Goal: Use online tool/utility: Utilize a website feature to perform a specific function

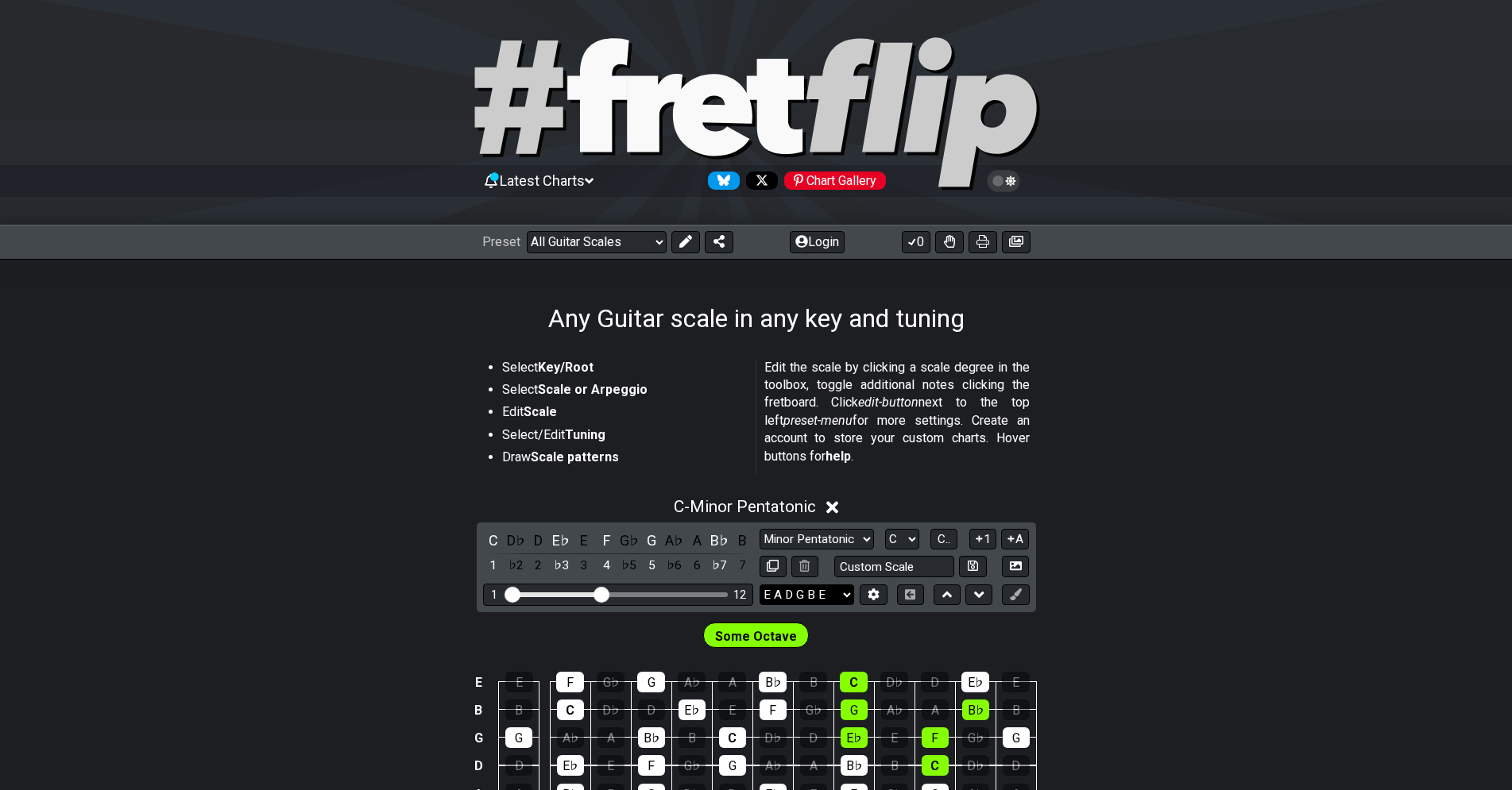
click at [1173, 410] on section "Select Key/Root Select Scale or Arpeggio Edit Scale Select/Edit Tuning Draw Sca…" at bounding box center [756, 419] width 1512 height 135
click at [874, 587] on button at bounding box center [873, 595] width 27 height 21
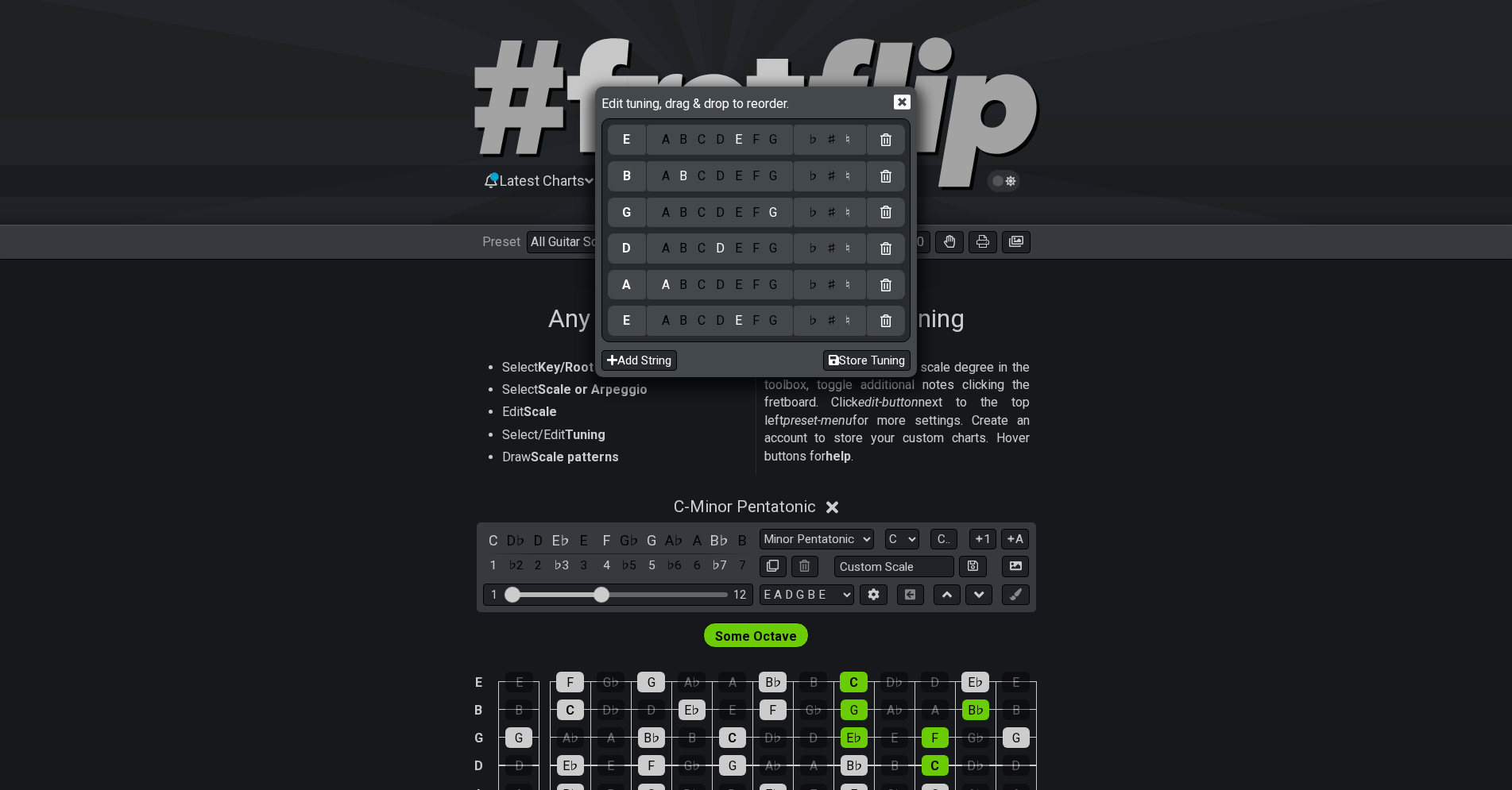
click at [685, 324] on div "B" at bounding box center [684, 320] width 18 height 17
click at [756, 285] on div "F" at bounding box center [756, 284] width 17 height 17
click at [832, 284] on div "♯" at bounding box center [831, 284] width 19 height 17
click at [681, 249] on div "B" at bounding box center [684, 248] width 18 height 17
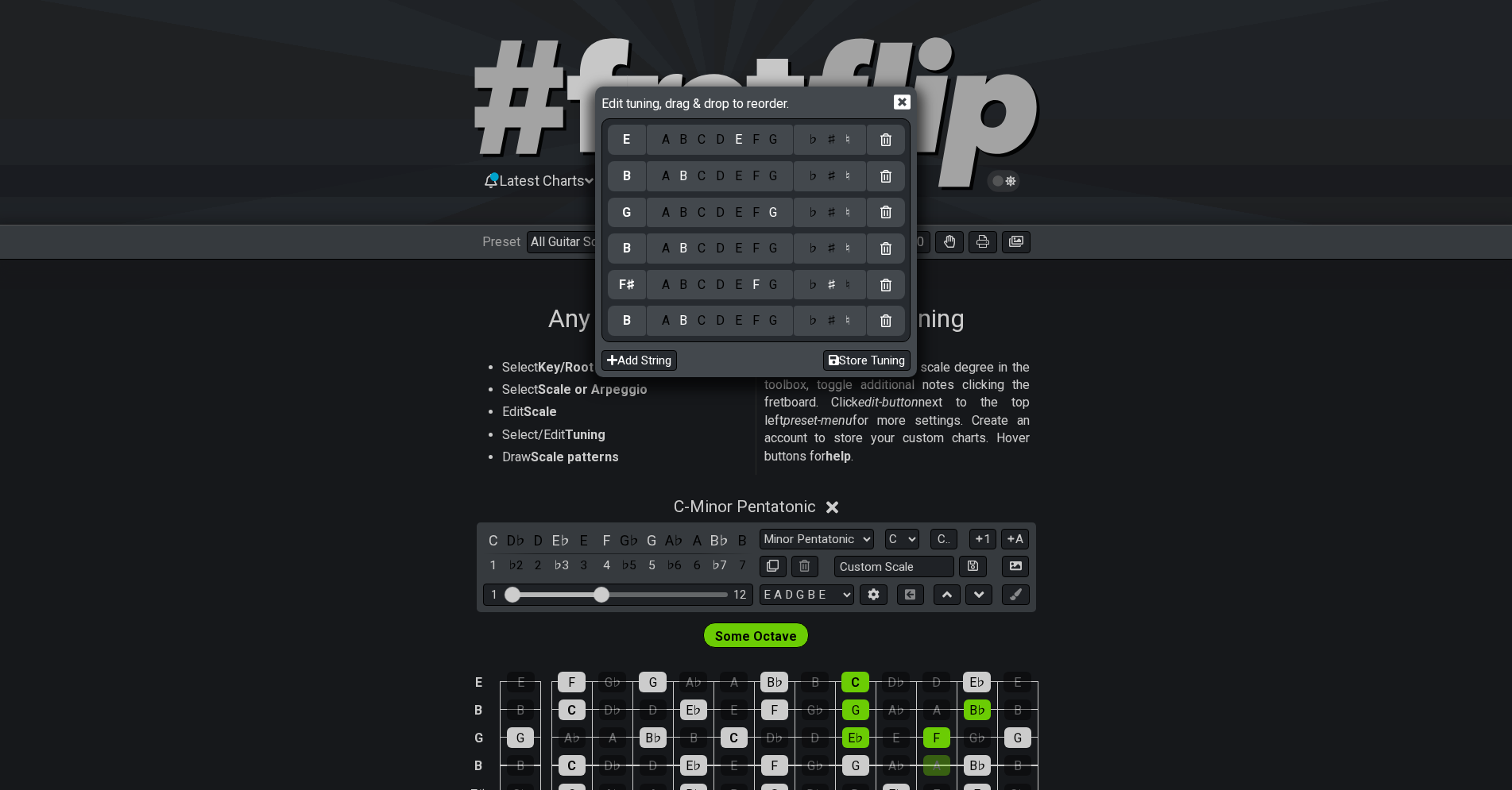
click at [741, 211] on div "E" at bounding box center [738, 212] width 17 height 17
click at [776, 180] on div "G" at bounding box center [774, 176] width 18 height 17
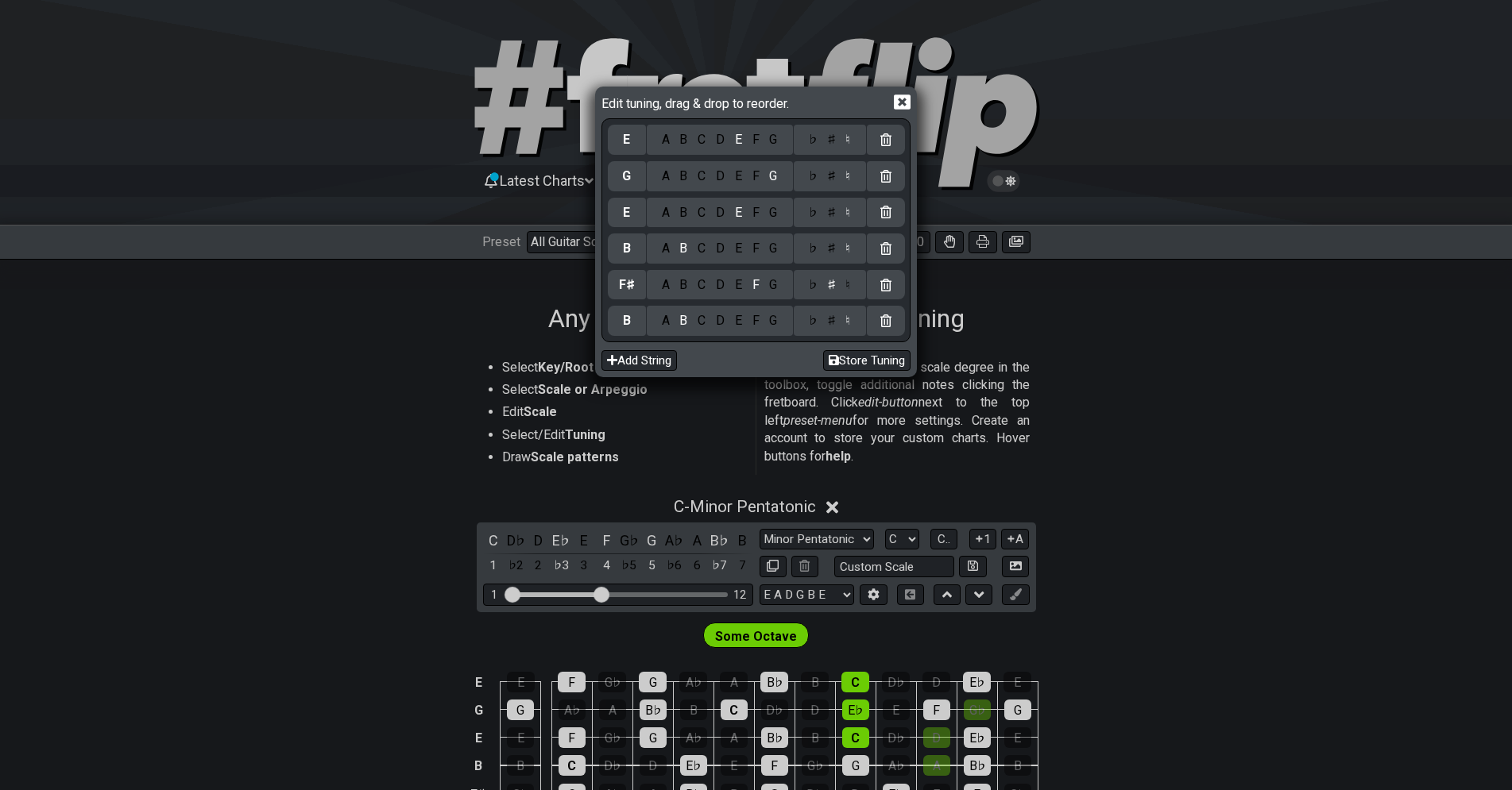
click at [830, 180] on div "♯" at bounding box center [831, 176] width 19 height 17
click at [685, 141] on div "B" at bounding box center [684, 139] width 18 height 17
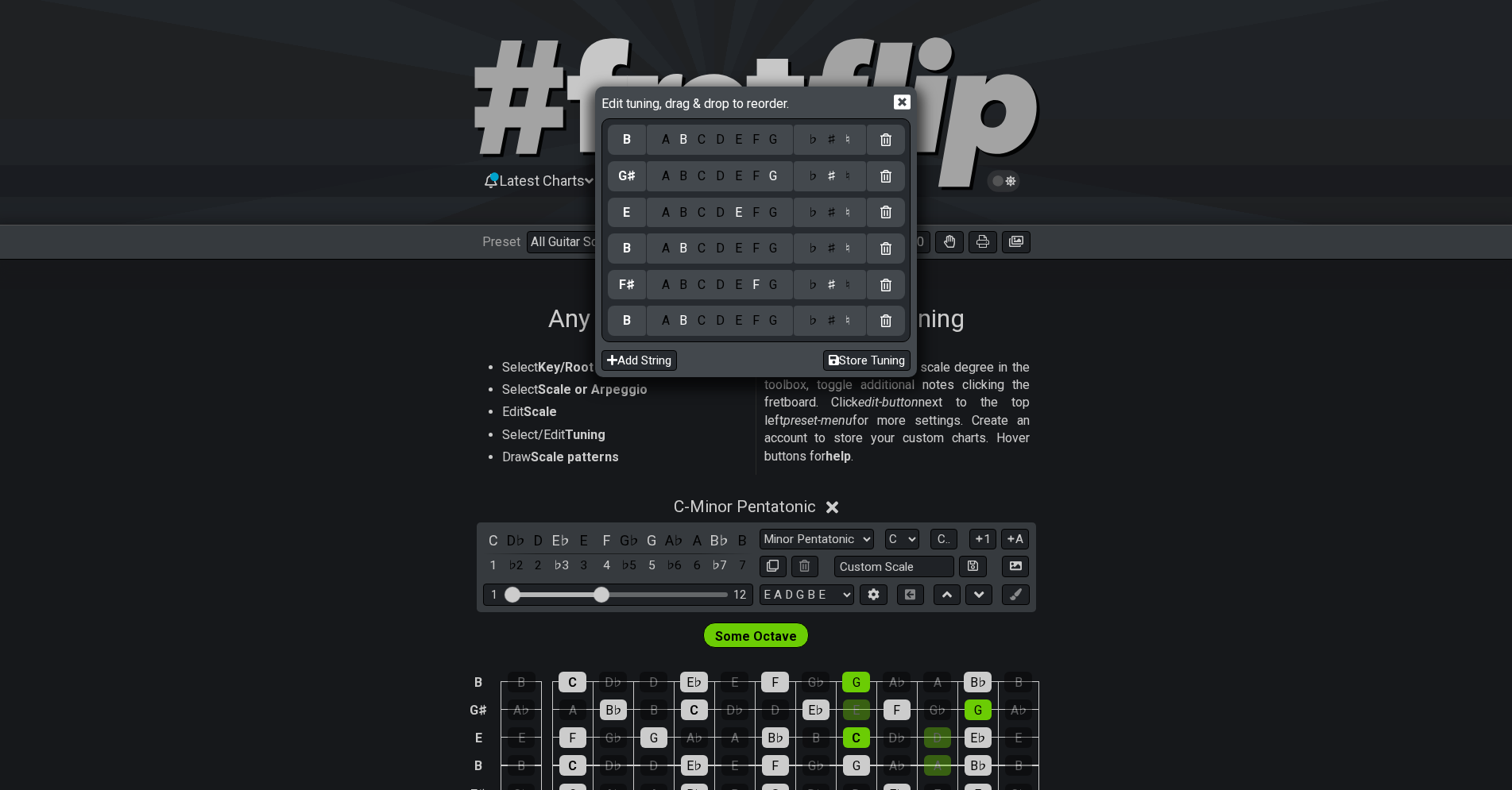
click at [831, 139] on div "♯" at bounding box center [831, 139] width 19 height 17
click at [685, 137] on div "B" at bounding box center [684, 139] width 18 height 17
click at [703, 138] on div "C" at bounding box center [702, 139] width 18 height 17
click at [831, 145] on div "♯" at bounding box center [831, 139] width 19 height 17
click at [878, 358] on button "Store Tuning" at bounding box center [867, 361] width 87 height 21
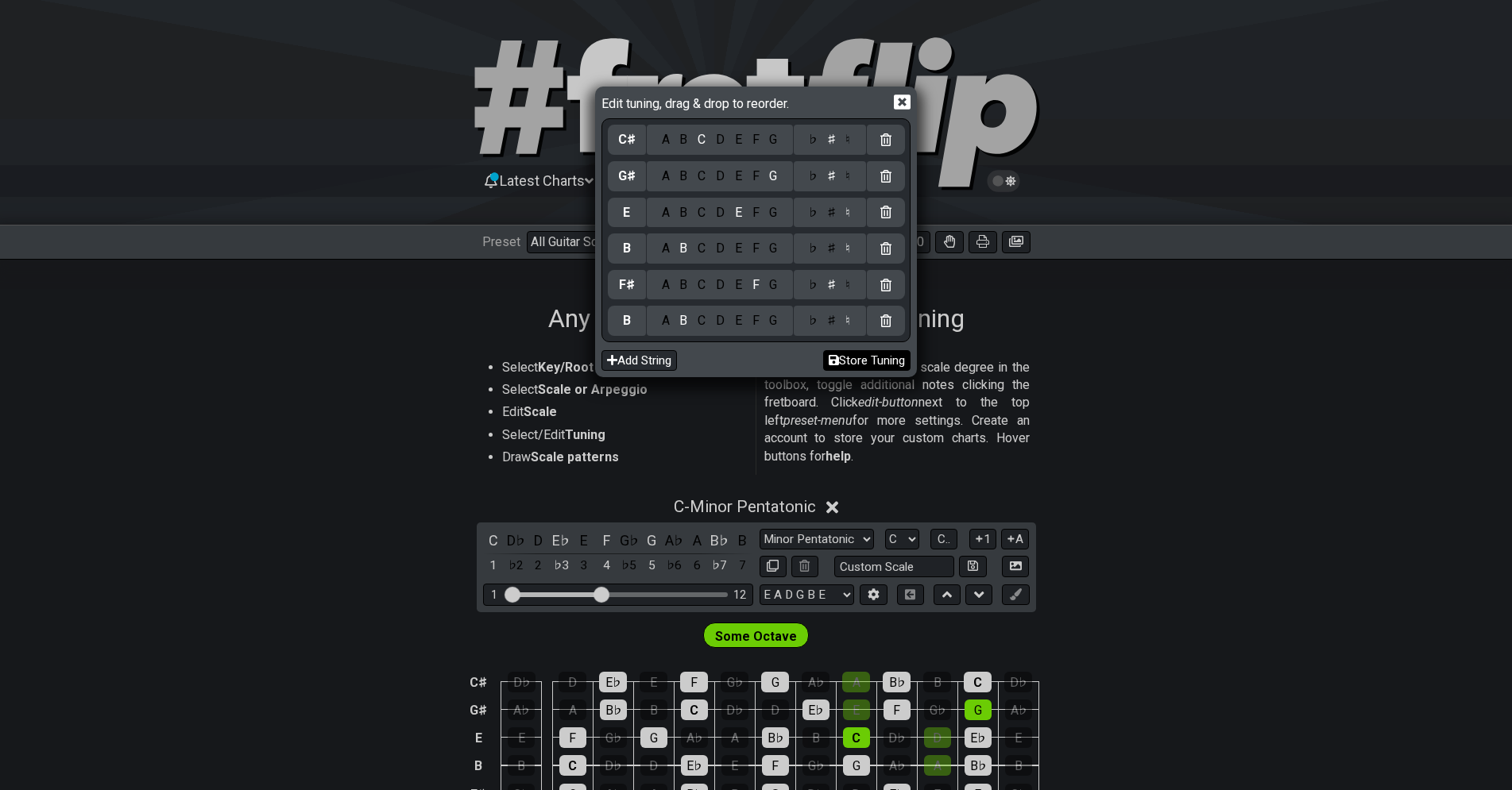
click at [857, 365] on button "Store Tuning" at bounding box center [867, 361] width 87 height 21
click at [902, 98] on icon at bounding box center [902, 102] width 17 height 15
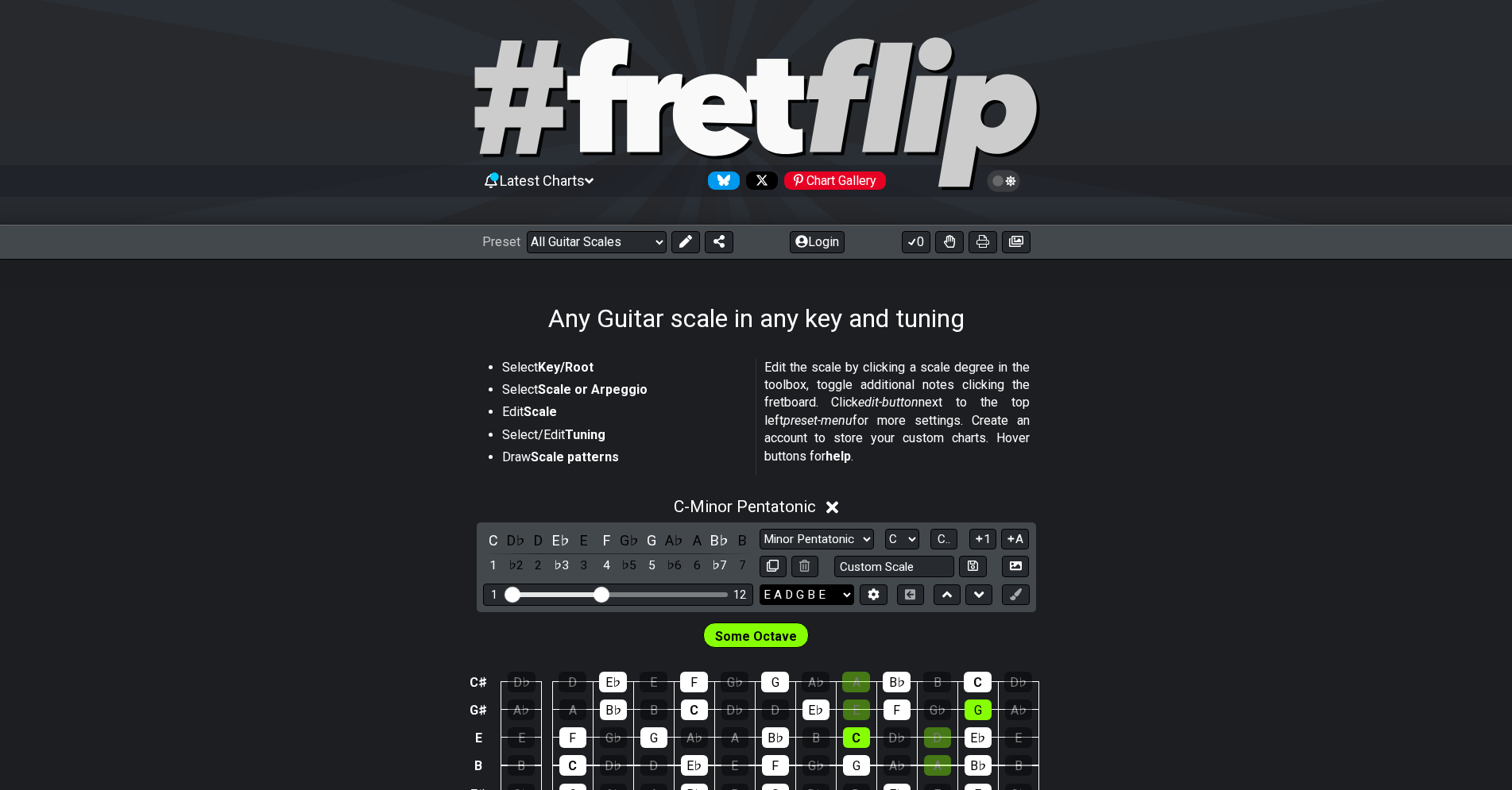
click at [759, 584] on select "E A D G B E B F♯ B E G♯ C♯ E A D G B E B E A D F♯ B A D G C E A D A D G B E E♭ …" at bounding box center [806, 595] width 95 height 21
select select "B F# B E G# C#"
click option "B F♯ B E G♯ C♯" at bounding box center [0, 0] width 0 height 0
click at [759, 529] on select "Minor Pentatonic Root Minor Pentatonic Major Pentatonic Minor Blues Major Blues…" at bounding box center [816, 539] width 115 height 21
select select "Root"
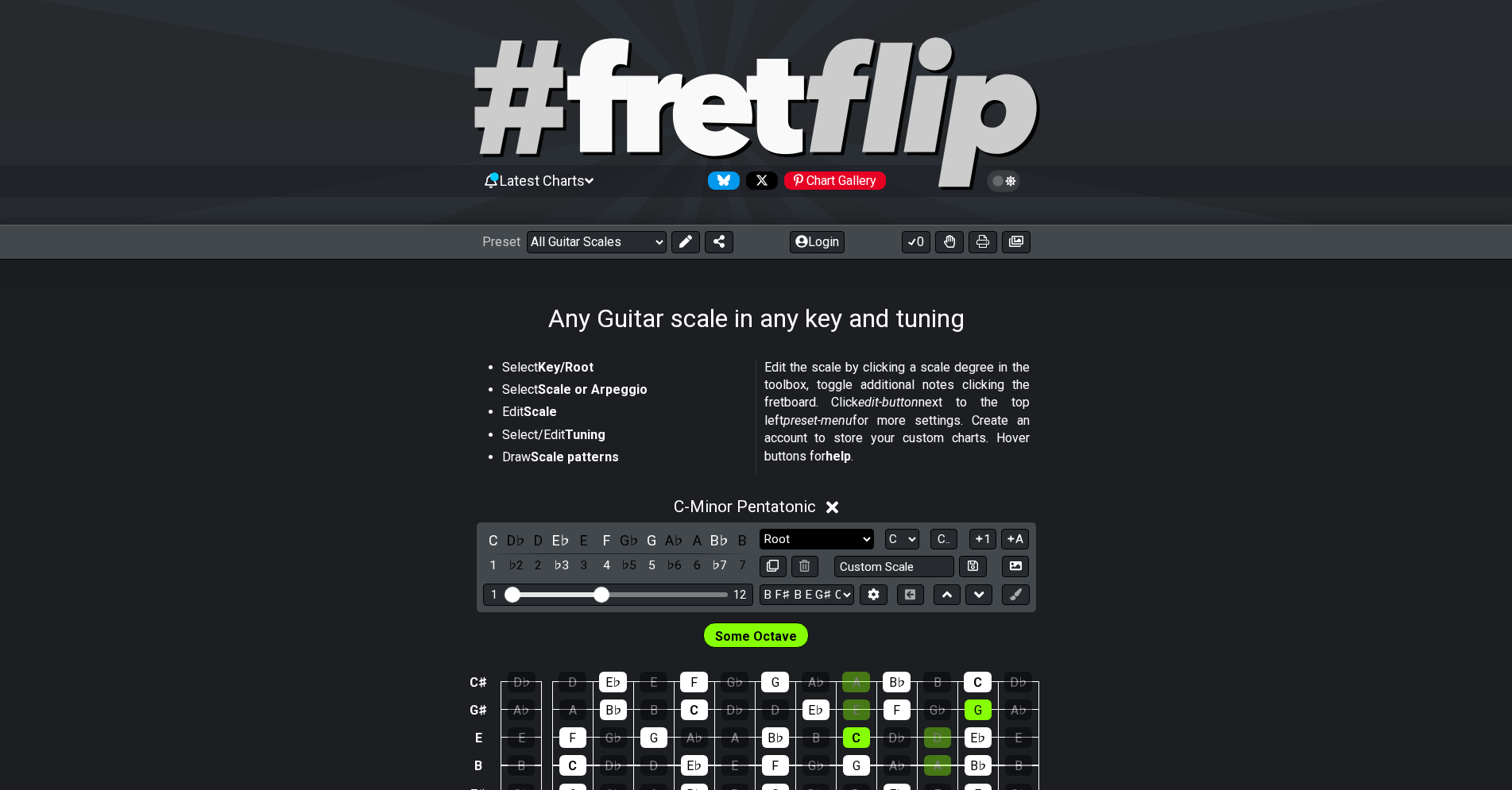
click option "Root" at bounding box center [0, 0] width 0 height 0
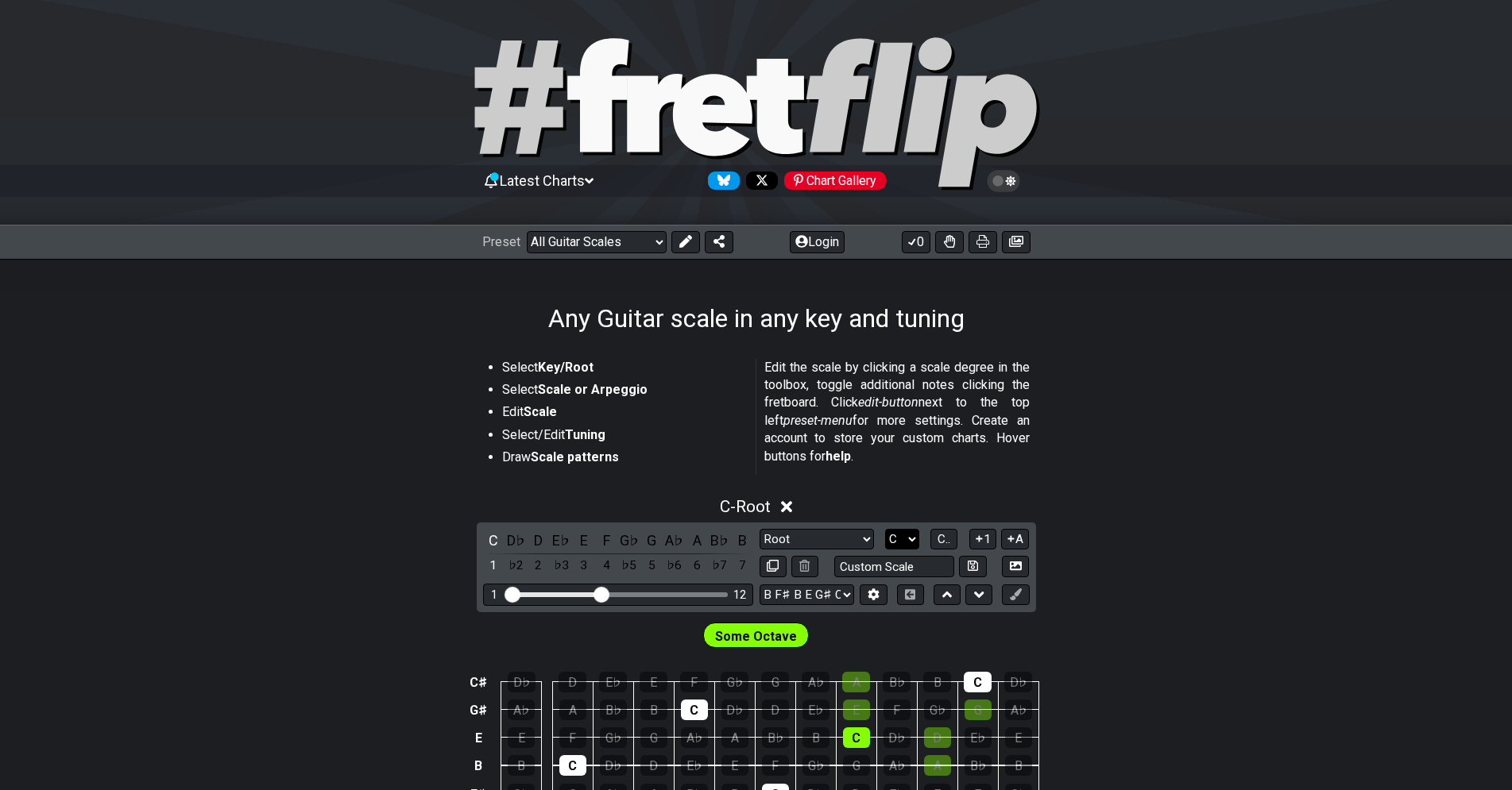
click at [885, 529] on select "A♭ A A♯ B♭ B C C♯ D♭ D D♯ E♭ E F F♯ G♭ G G♯" at bounding box center [902, 539] width 34 height 21
select select "B"
click option "B" at bounding box center [0, 0] width 0 height 0
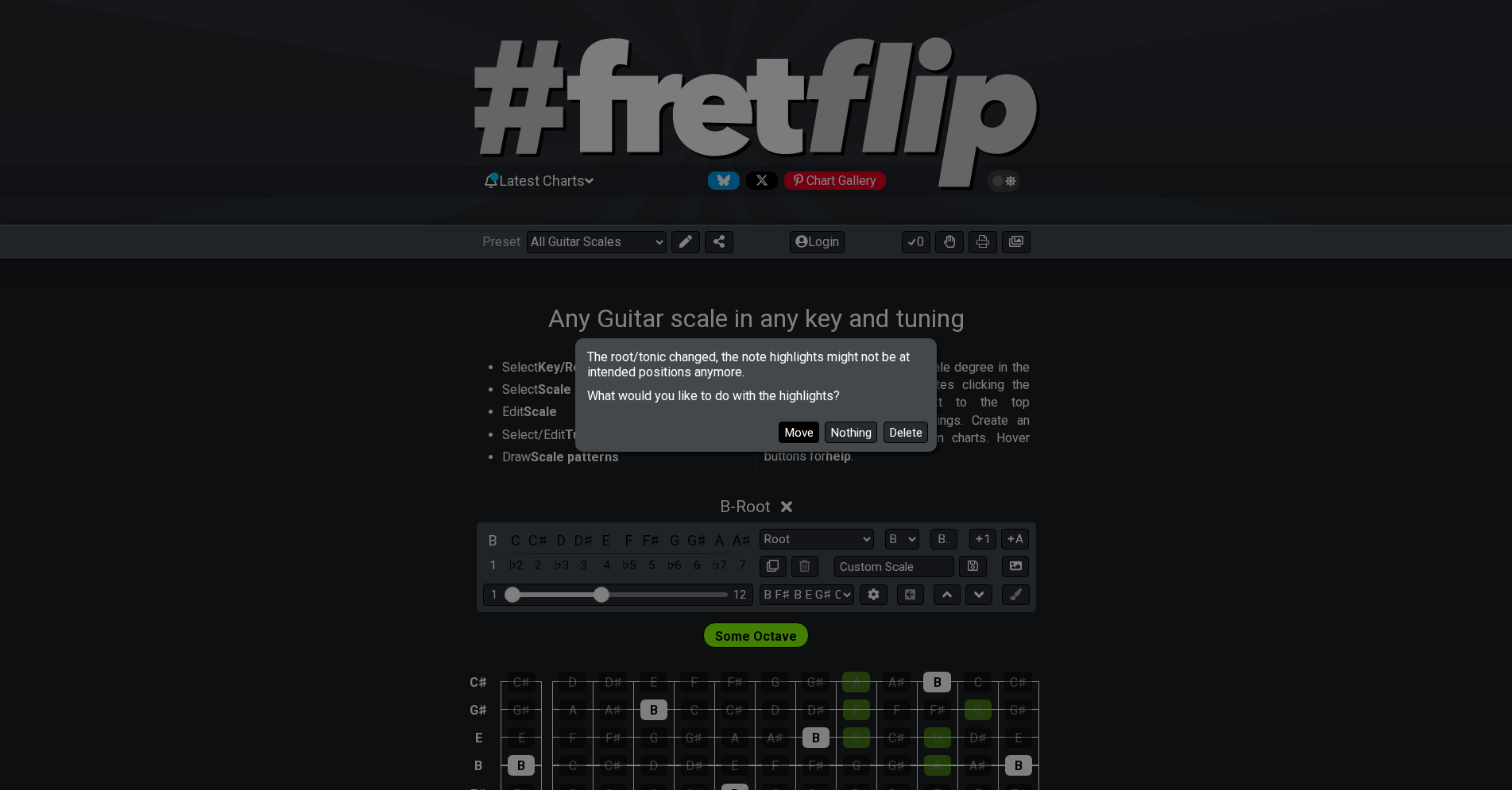
click at [812, 433] on button "Move" at bounding box center [799, 432] width 40 height 21
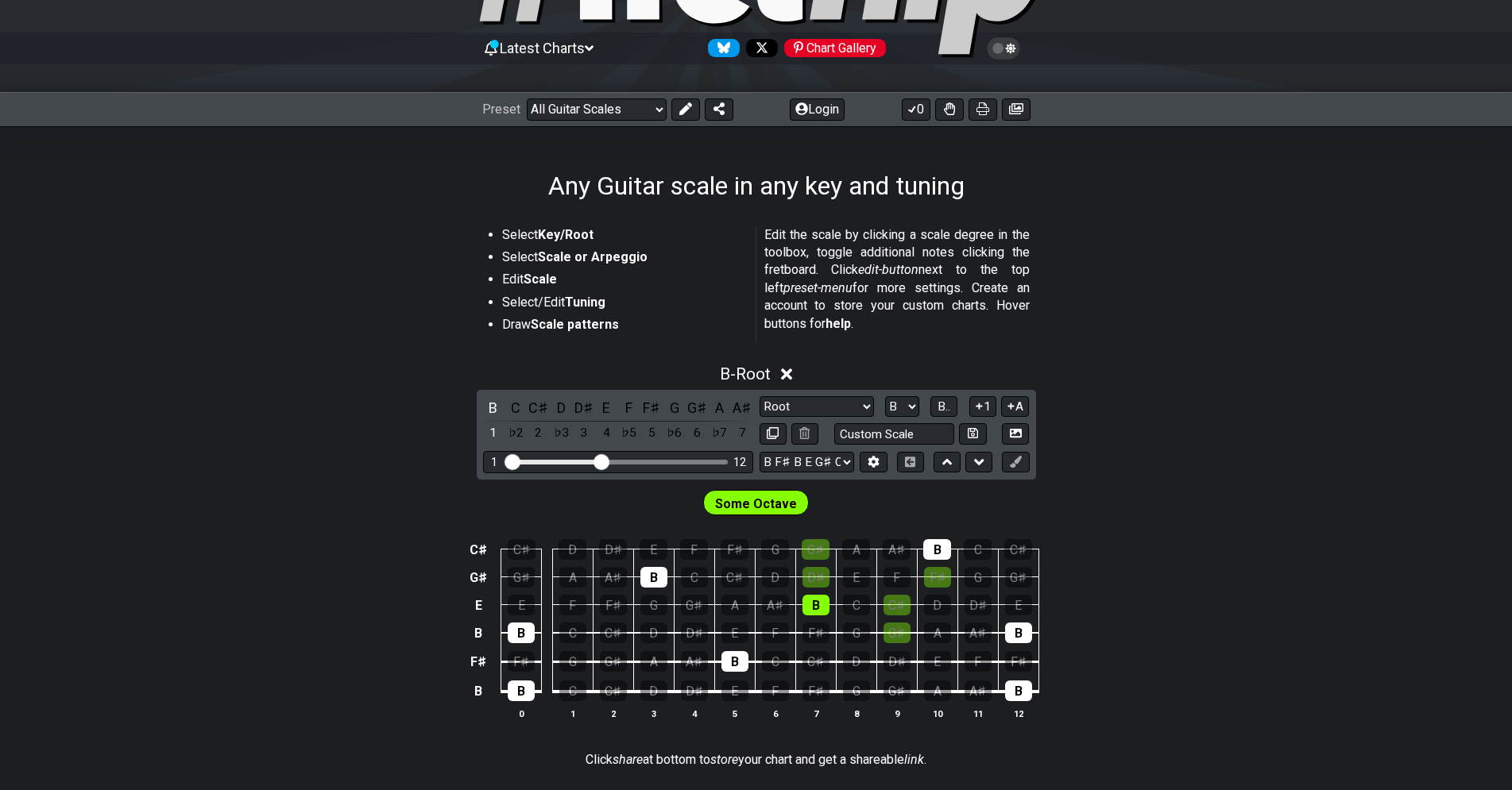
scroll to position [162, 0]
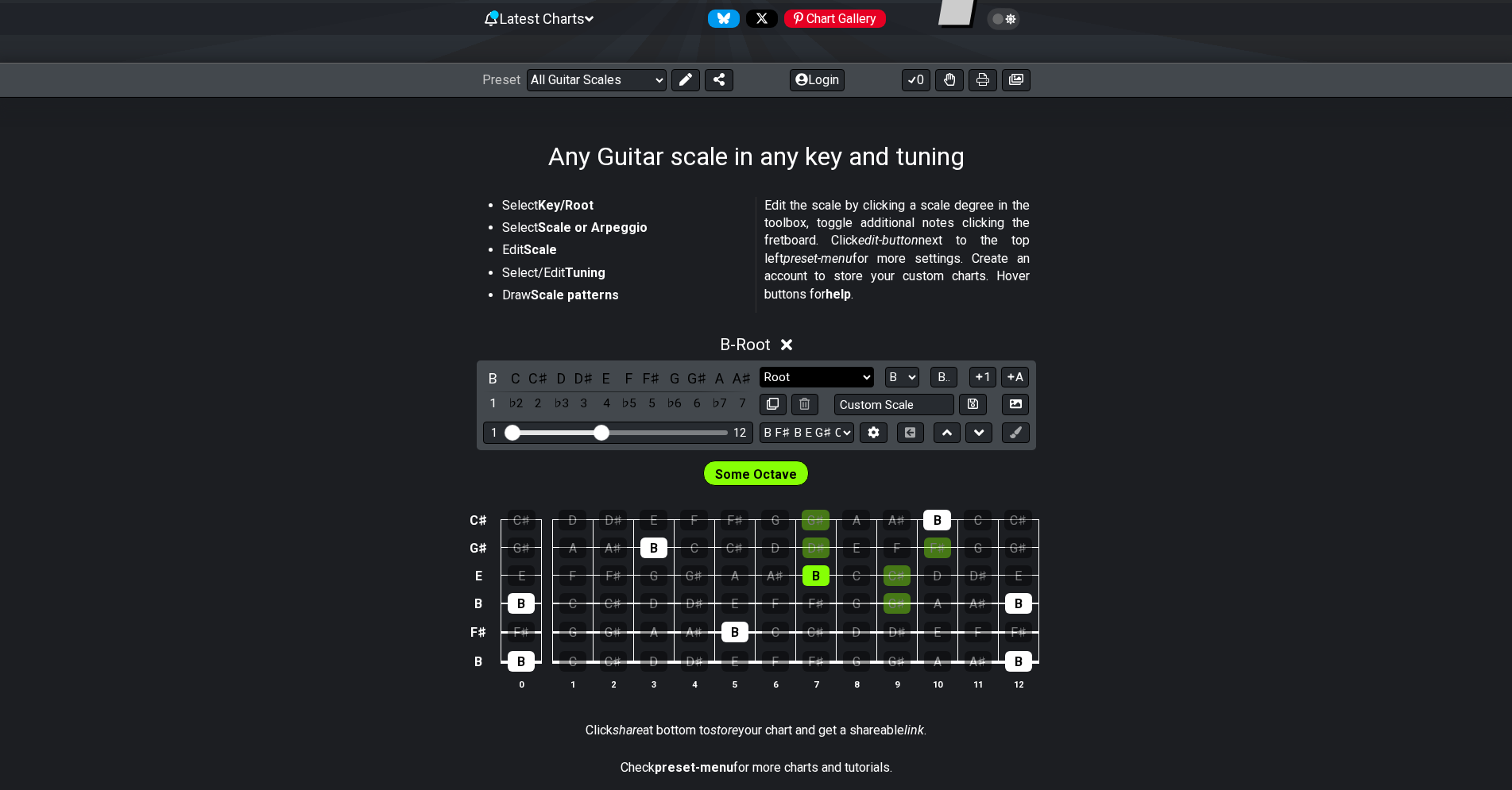
click at [759, 367] on select "Minor Pentatonic Root Minor Pentatonic Major Pentatonic Minor Blues Major Blues…" at bounding box center [816, 377] width 115 height 21
select select "Minor / Aeolian"
click option "Minor / Aeolian" at bounding box center [0, 0] width 0 height 0
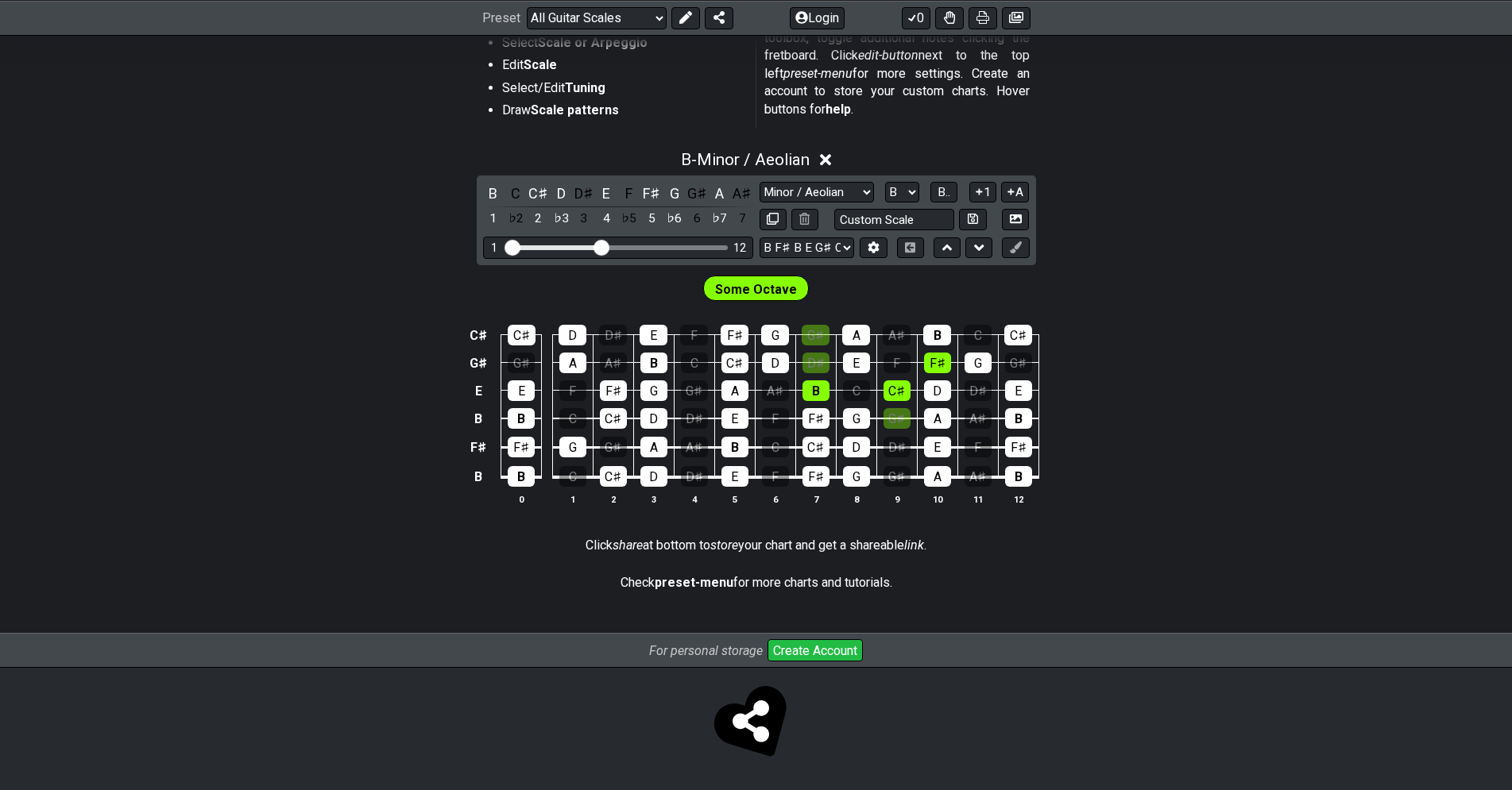
scroll to position [266, 0]
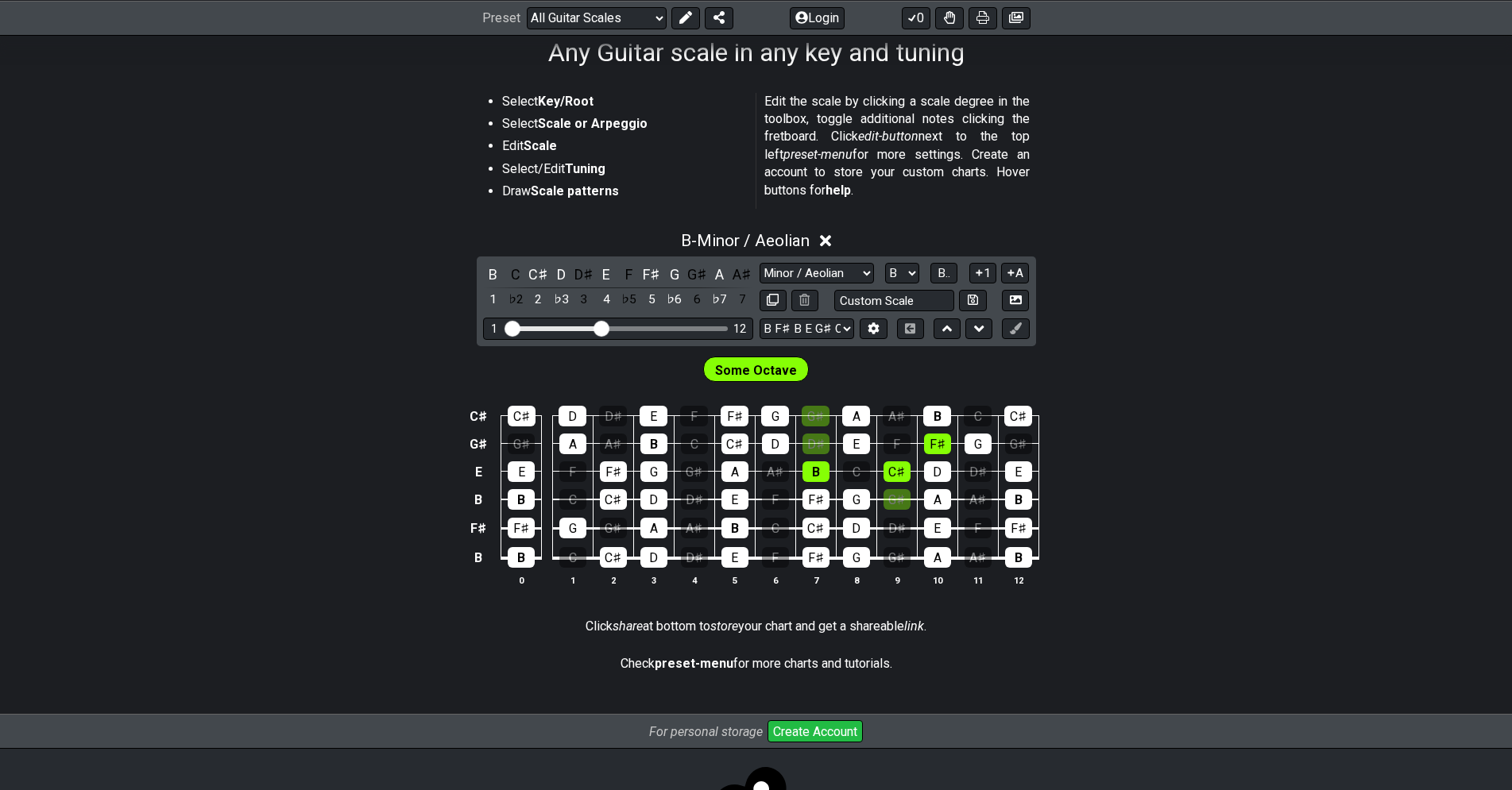
click at [734, 367] on span "Some Octave" at bounding box center [756, 370] width 82 height 23
click at [932, 300] on input "text" at bounding box center [895, 300] width 121 height 21
type input "Custom Scale"
click at [759, 263] on select "Minor Pentatonic Root Minor Pentatonic Major Pentatonic Minor Blues Major Blues…" at bounding box center [816, 273] width 115 height 21
click at [1144, 641] on section "Click share at bottom to store your chart and get a shareable link ." at bounding box center [756, 629] width 1512 height 37
